Goal: Task Accomplishment & Management: Manage account settings

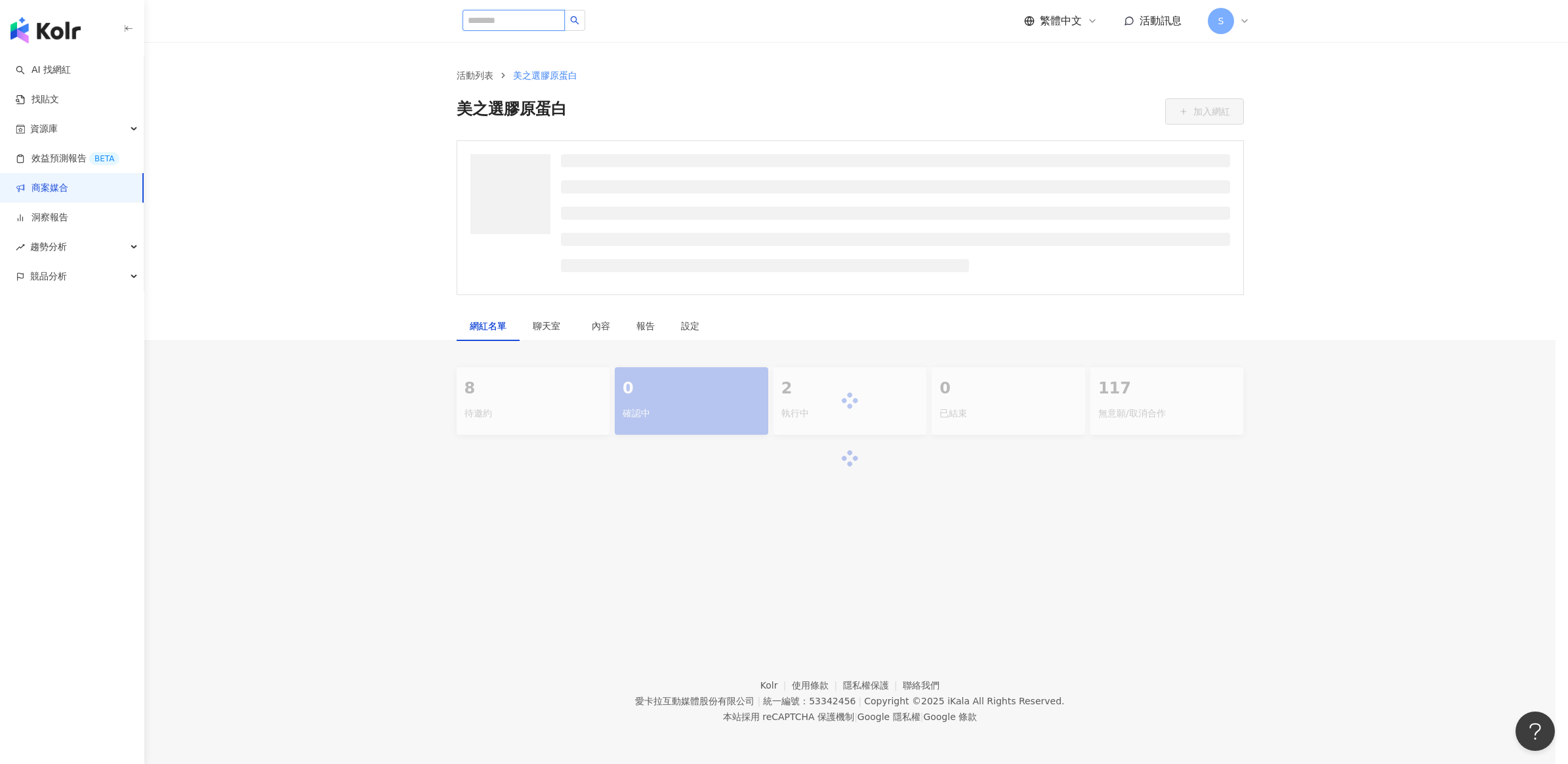
click at [555, 23] on input "search" at bounding box center [513, 20] width 102 height 21
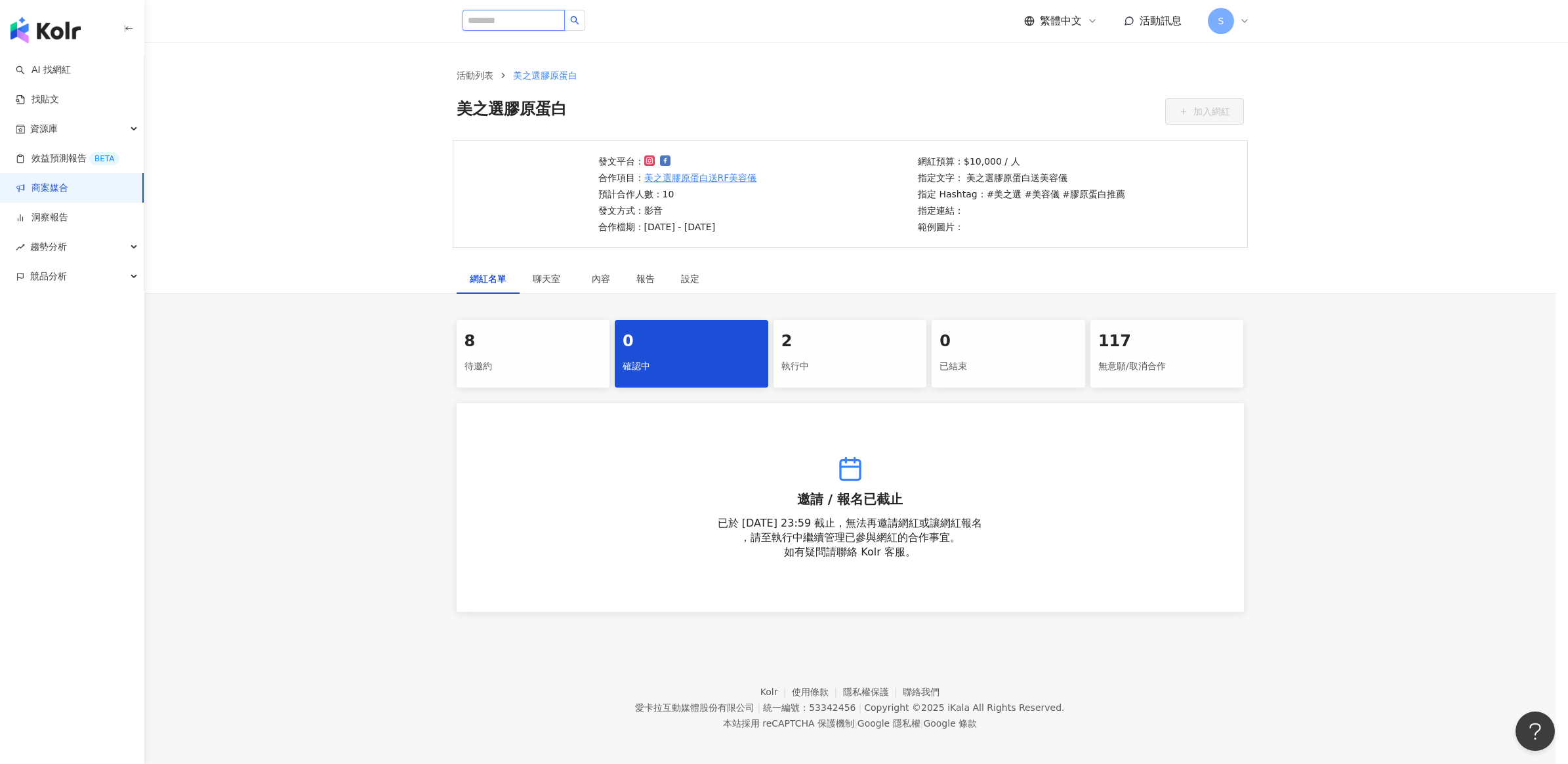
paste input "**********"
type input "**********"
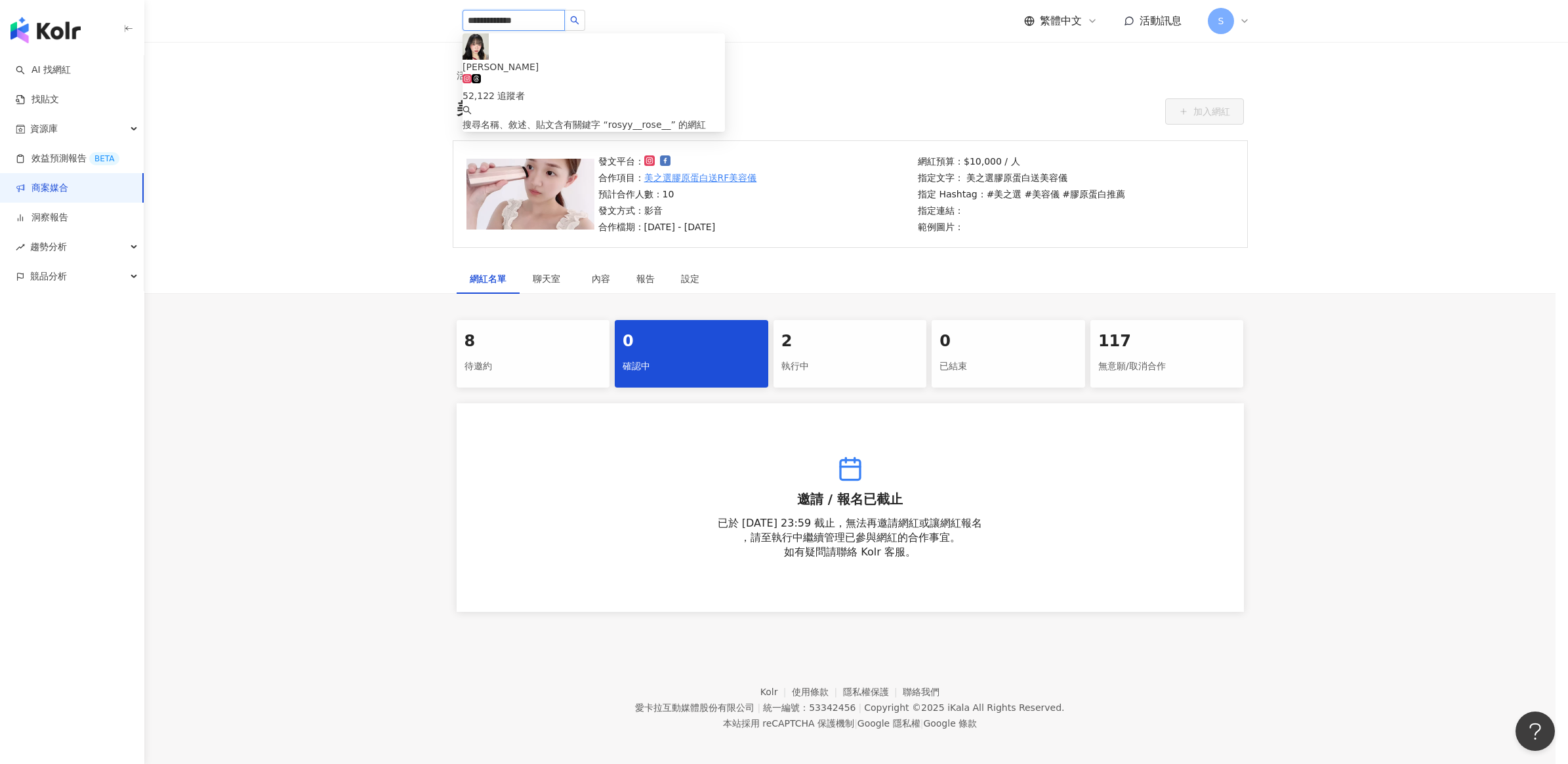
click at [554, 88] on div "52,122 追蹤者" at bounding box center [593, 95] width 263 height 15
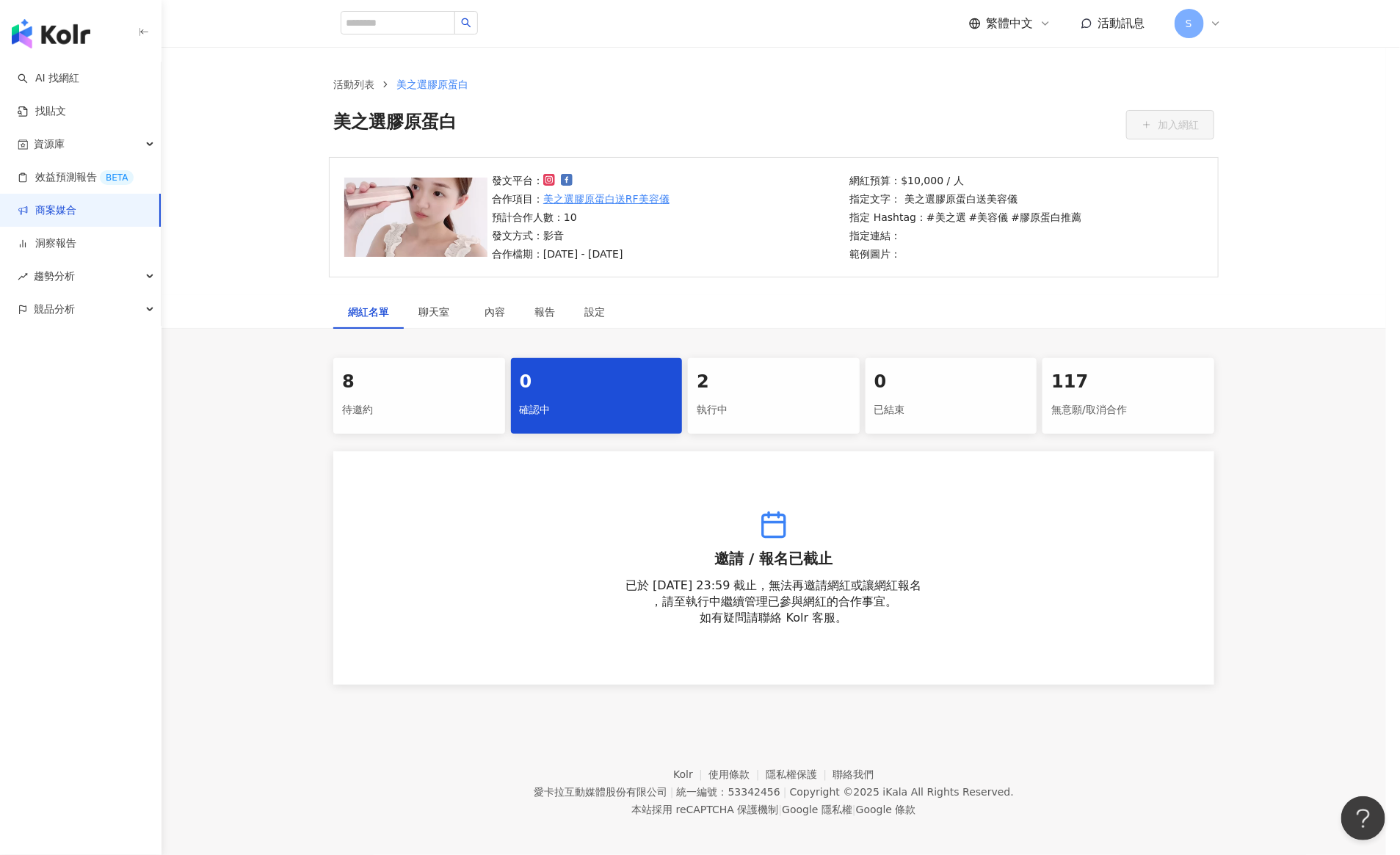
click at [577, 411] on div "確認中" at bounding box center [596, 411] width 154 height 25
click at [417, 411] on div "待邀約" at bounding box center [418, 411] width 154 height 25
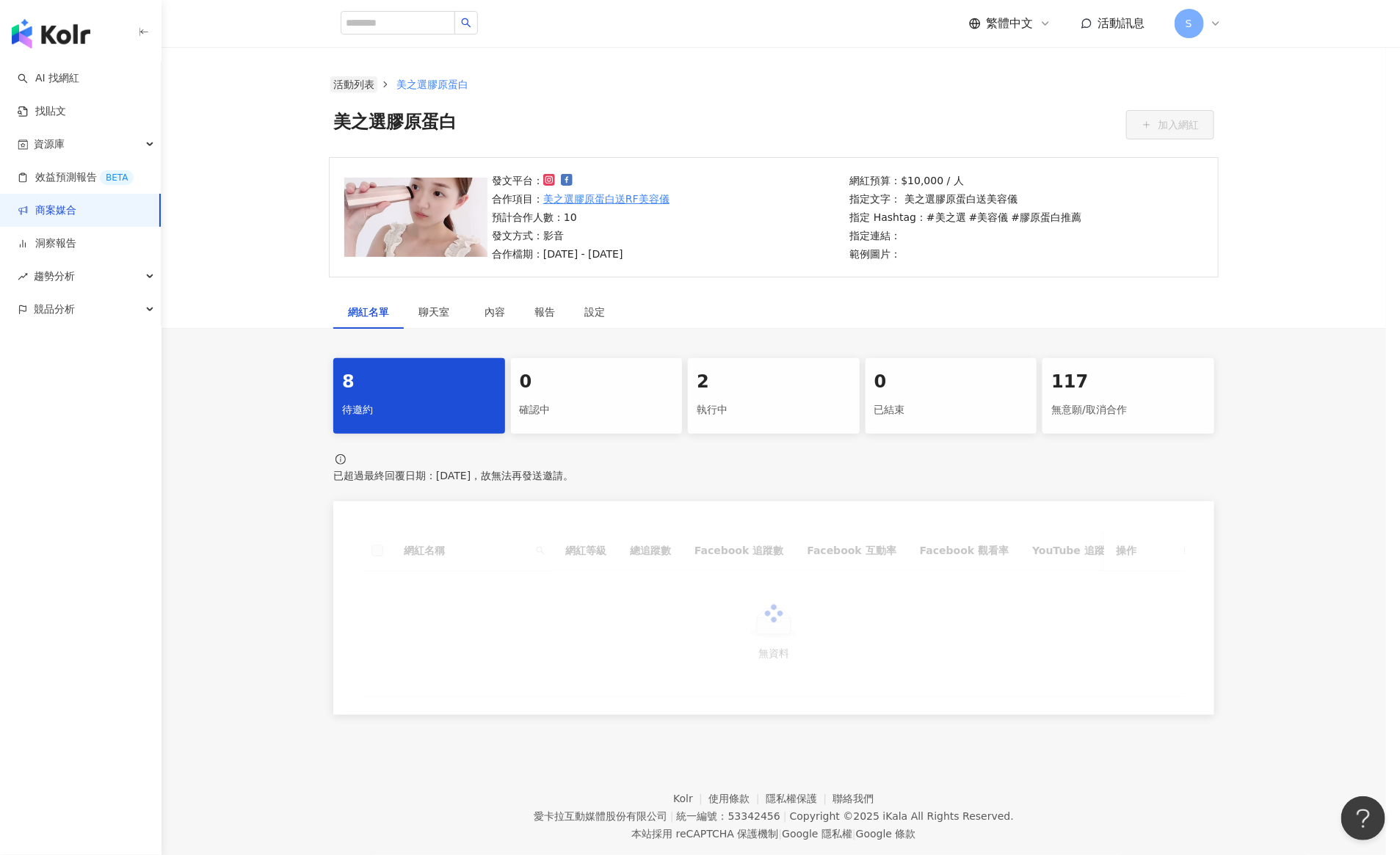
click at [348, 84] on link "活動列表" at bounding box center [353, 84] width 47 height 16
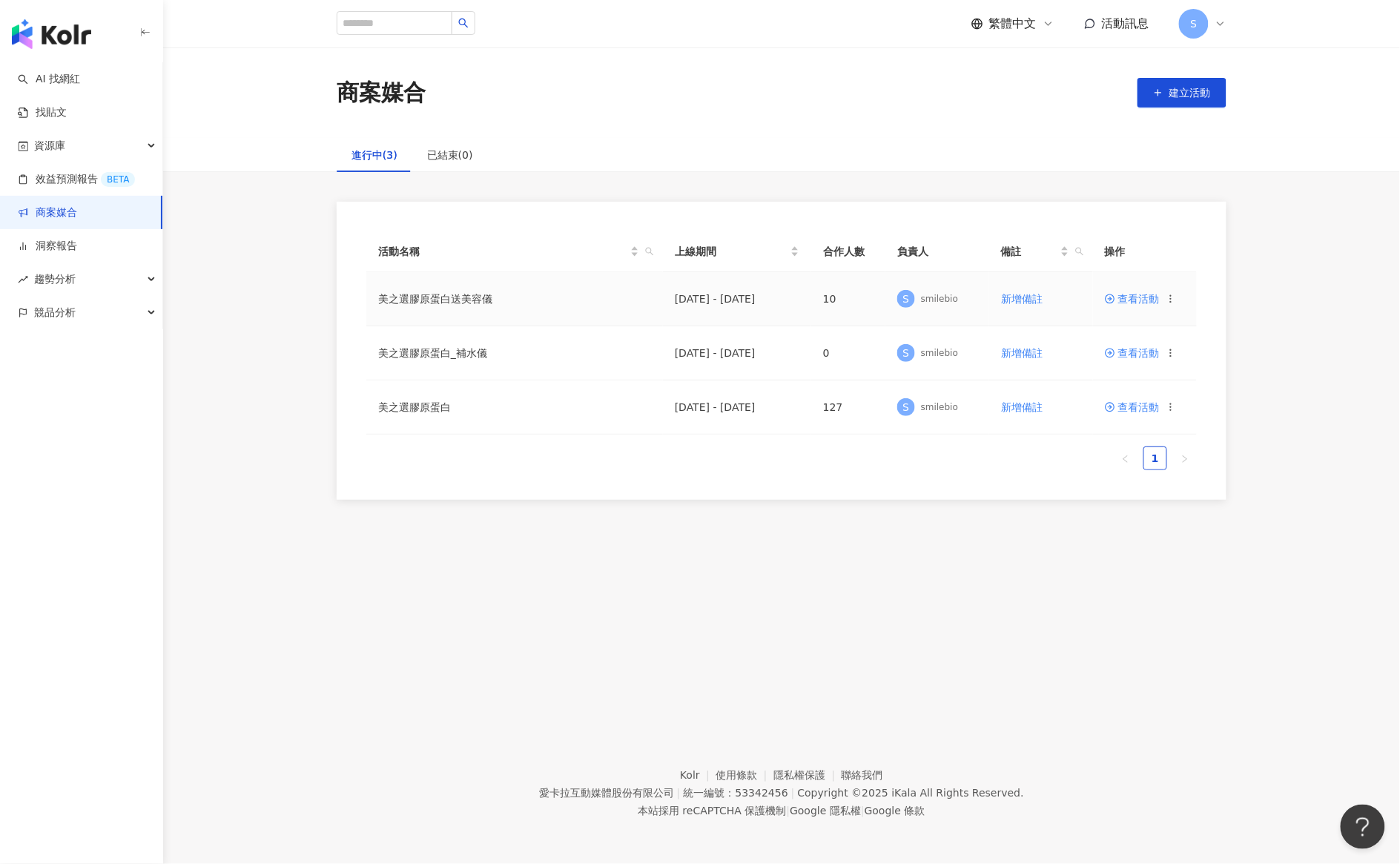
click at [1130, 297] on span "查看活動" at bounding box center [1132, 299] width 55 height 11
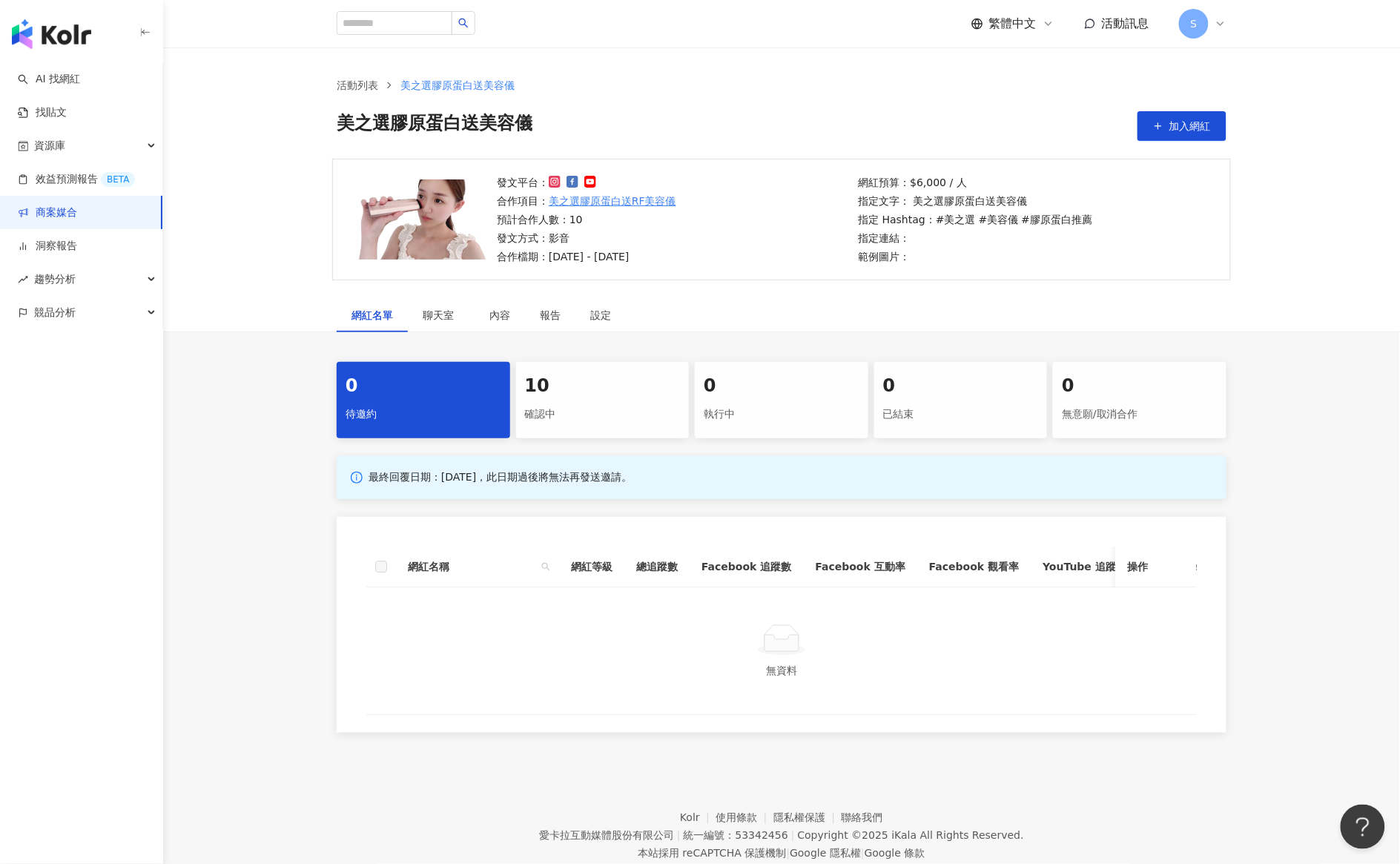
click at [601, 397] on div "10" at bounding box center [602, 386] width 156 height 25
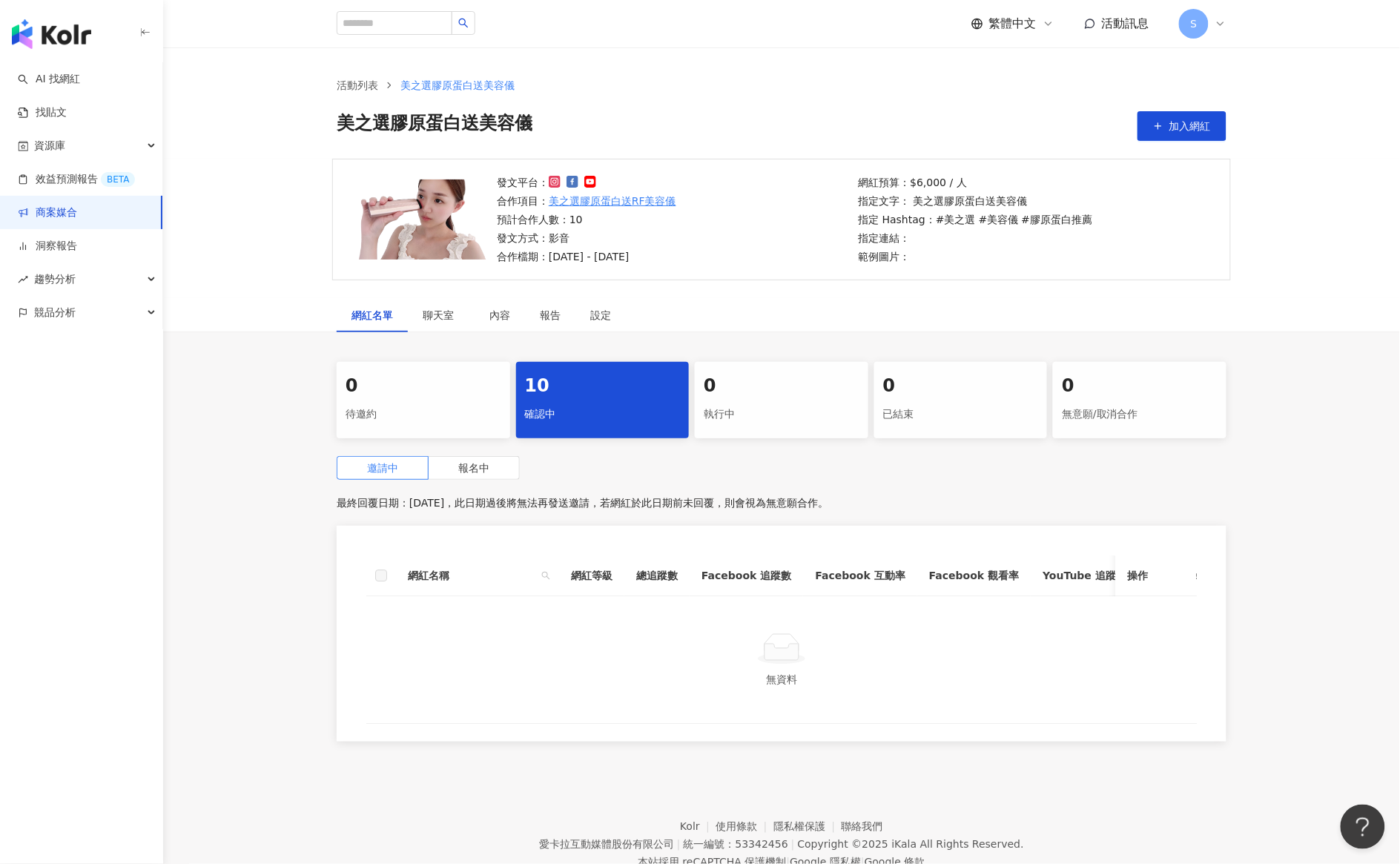
click at [242, 370] on div "0 待邀約 10 確認中 0 執行中 0 已結束 0 無意願/取消合作 邀請中 報名中 最終回覆日期：2025/10/16，此日期過後將無法再發送邀請，若網紅…" at bounding box center [781, 556] width 1237 height 388
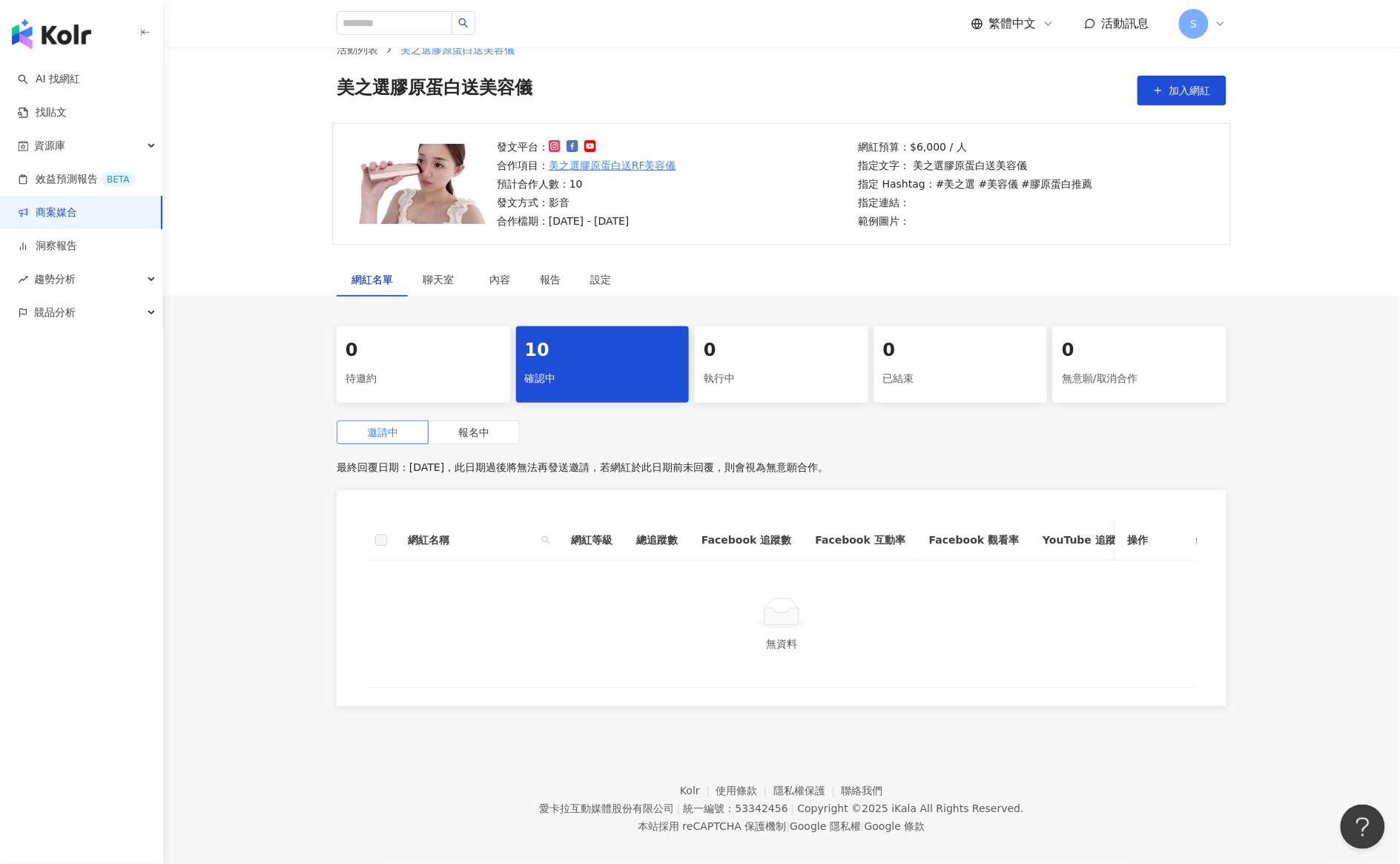
scroll to position [69, 0]
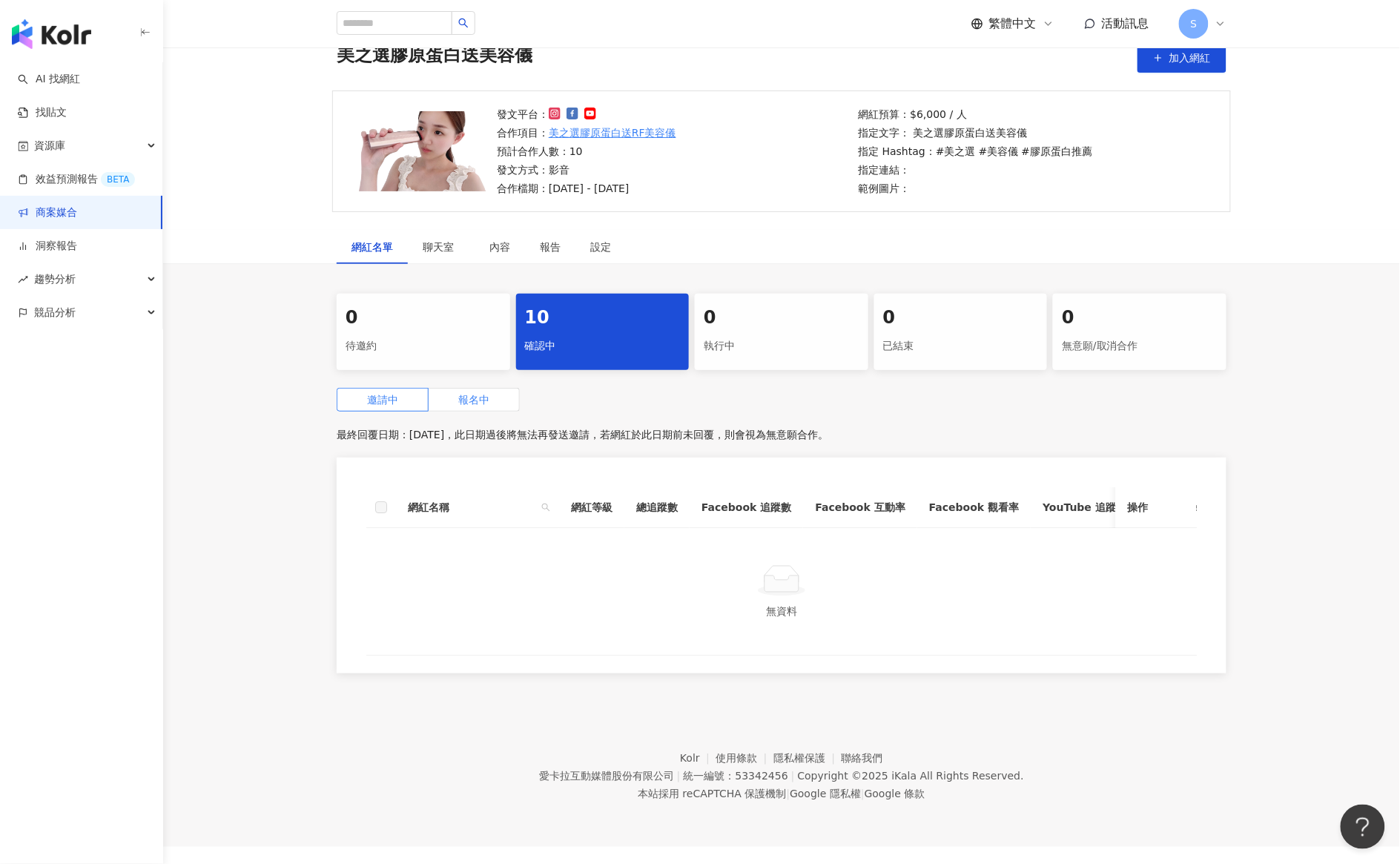
click at [494, 390] on label "報名中" at bounding box center [474, 400] width 91 height 24
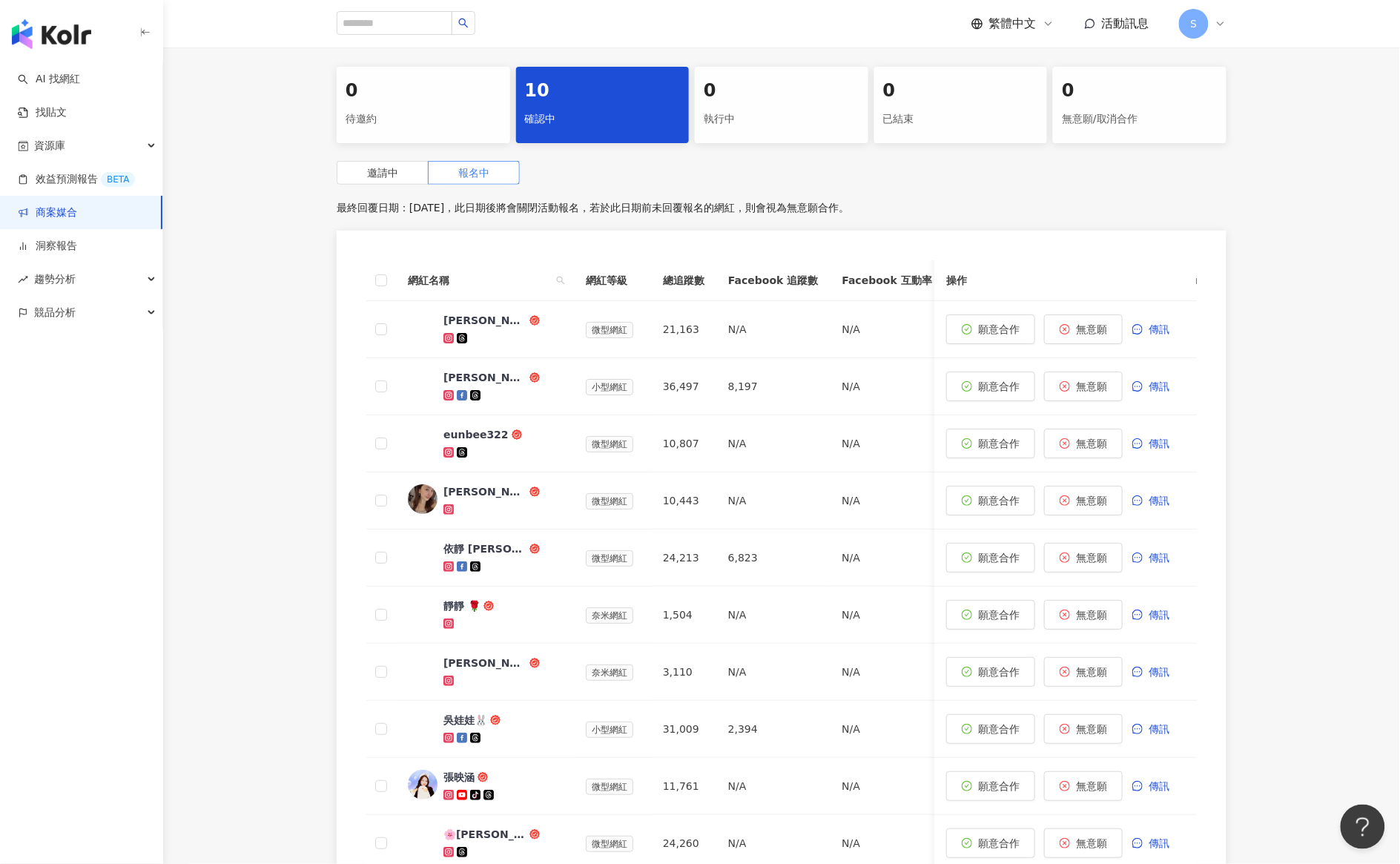
scroll to position [346, 0]
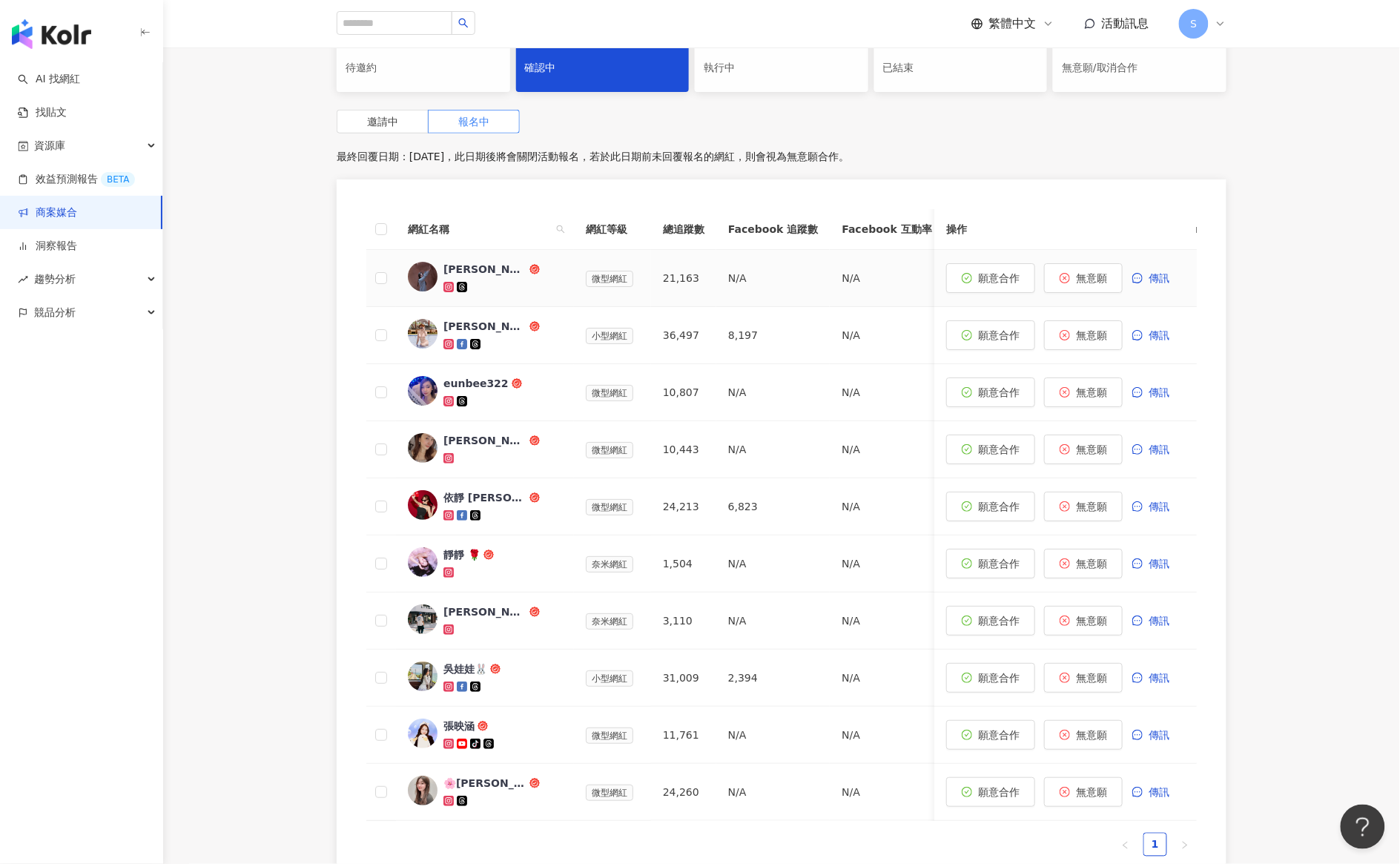
click at [456, 271] on div "yu芷妤" at bounding box center [484, 269] width 83 height 15
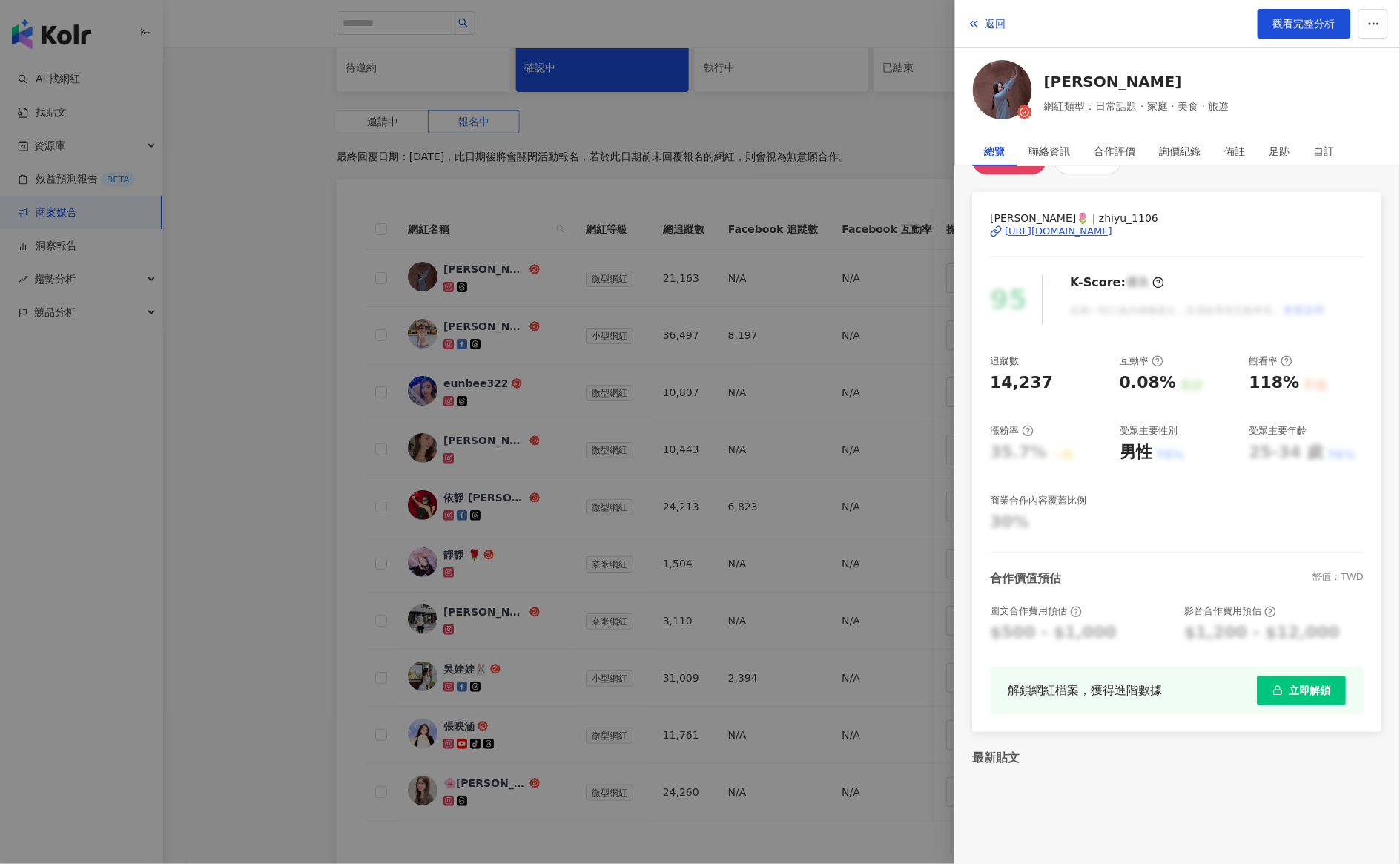
scroll to position [57, 0]
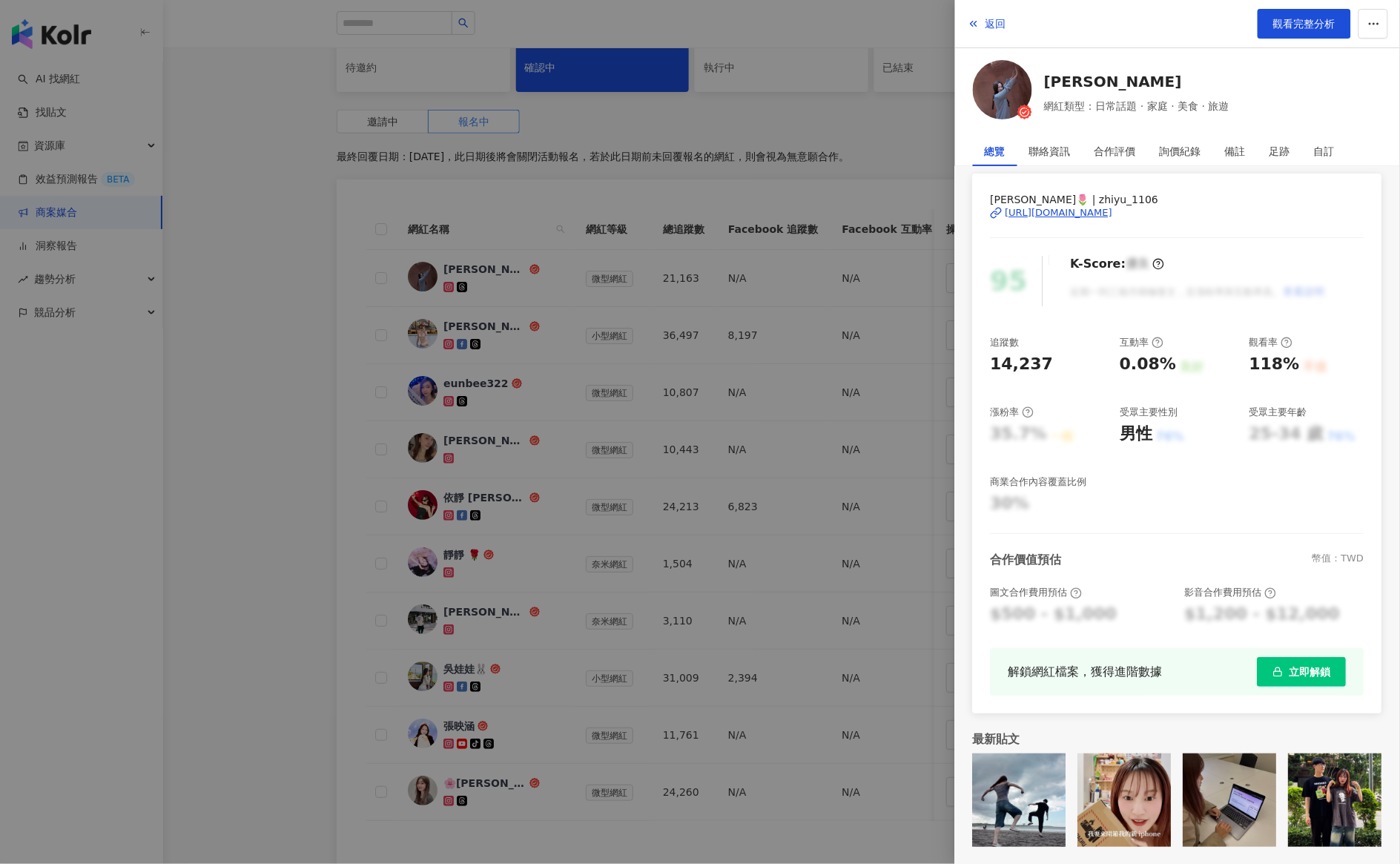
click at [1103, 214] on div "https://www.instagram.com/zhiyu_1106/" at bounding box center [1060, 213] width 108 height 14
click at [289, 273] on div at bounding box center [700, 432] width 1400 height 864
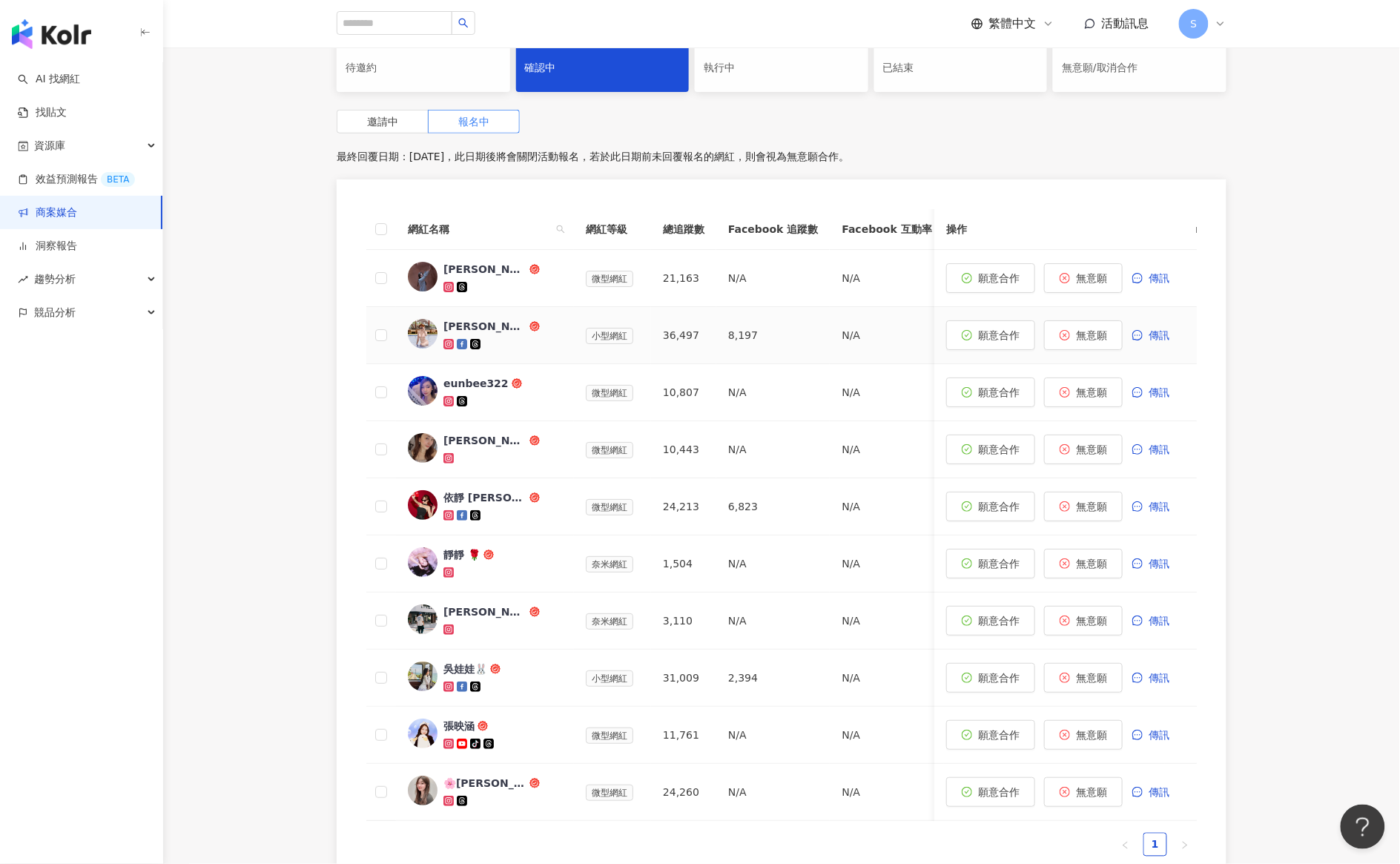
click at [491, 320] on div "Ling's Travelmap" at bounding box center [484, 326] width 83 height 15
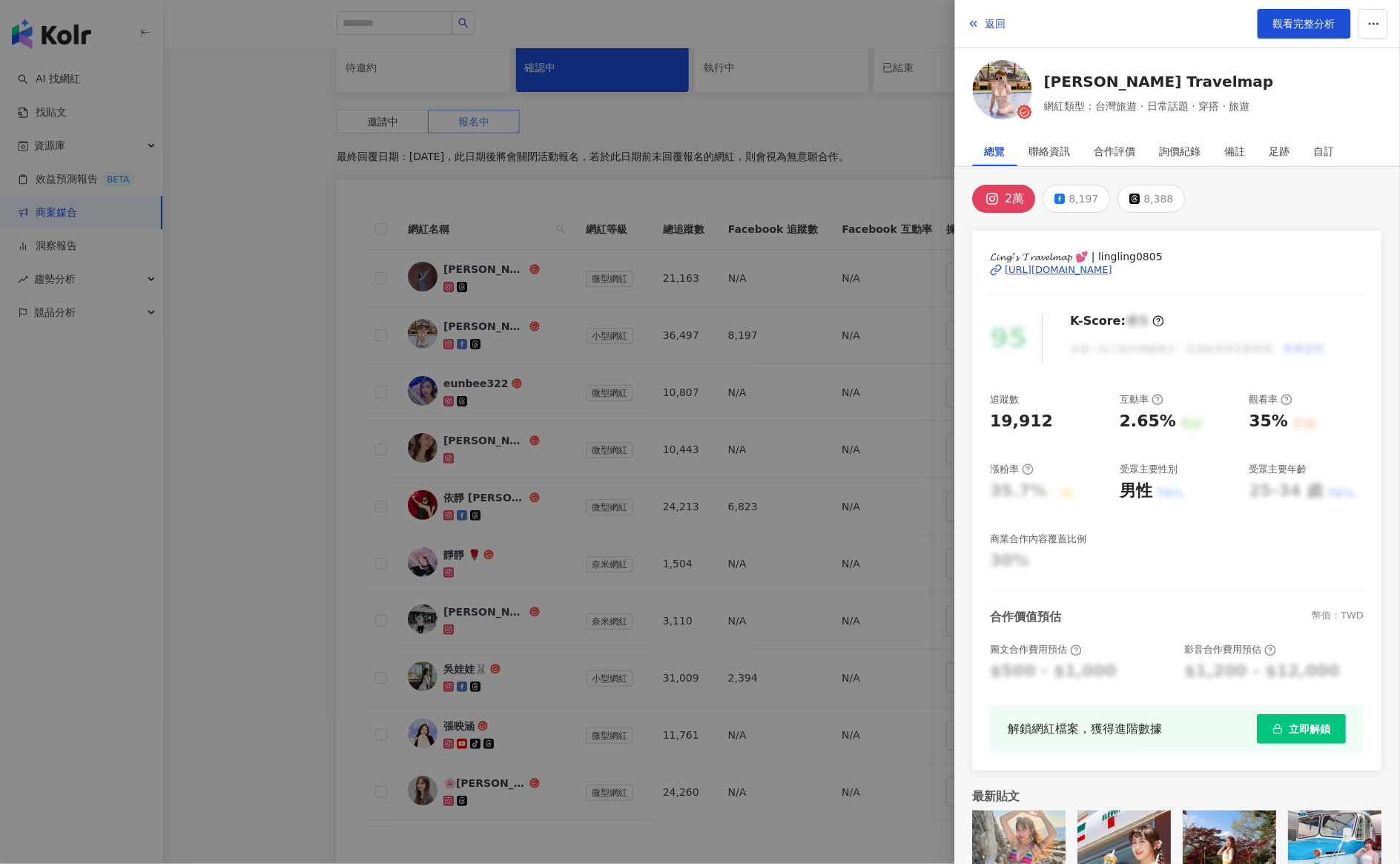
click at [1113, 269] on div "https://www.instagram.com/lingling0805/" at bounding box center [1060, 271] width 108 height 14
click at [278, 208] on div at bounding box center [700, 432] width 1400 height 864
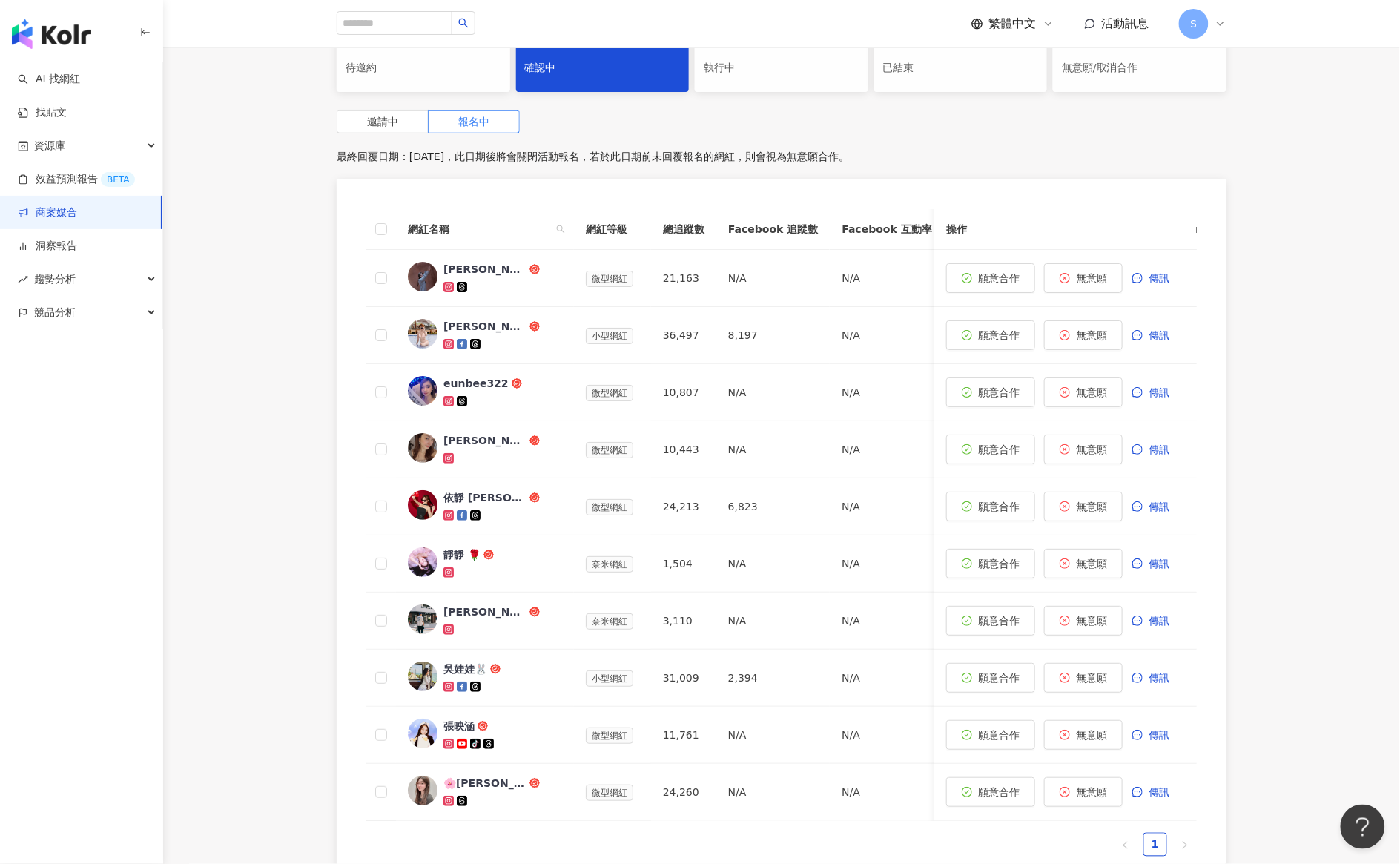
click at [297, 239] on div "0 待邀約 10 確認中 0 執行中 0 已結束 0 無意願/取消合作 邀請中 報名中 最終回覆日期：2025/10/16，此日期後將會關閉活動報名，若於此日…" at bounding box center [781, 455] width 1237 height 880
